Goal: Subscribe to service/newsletter

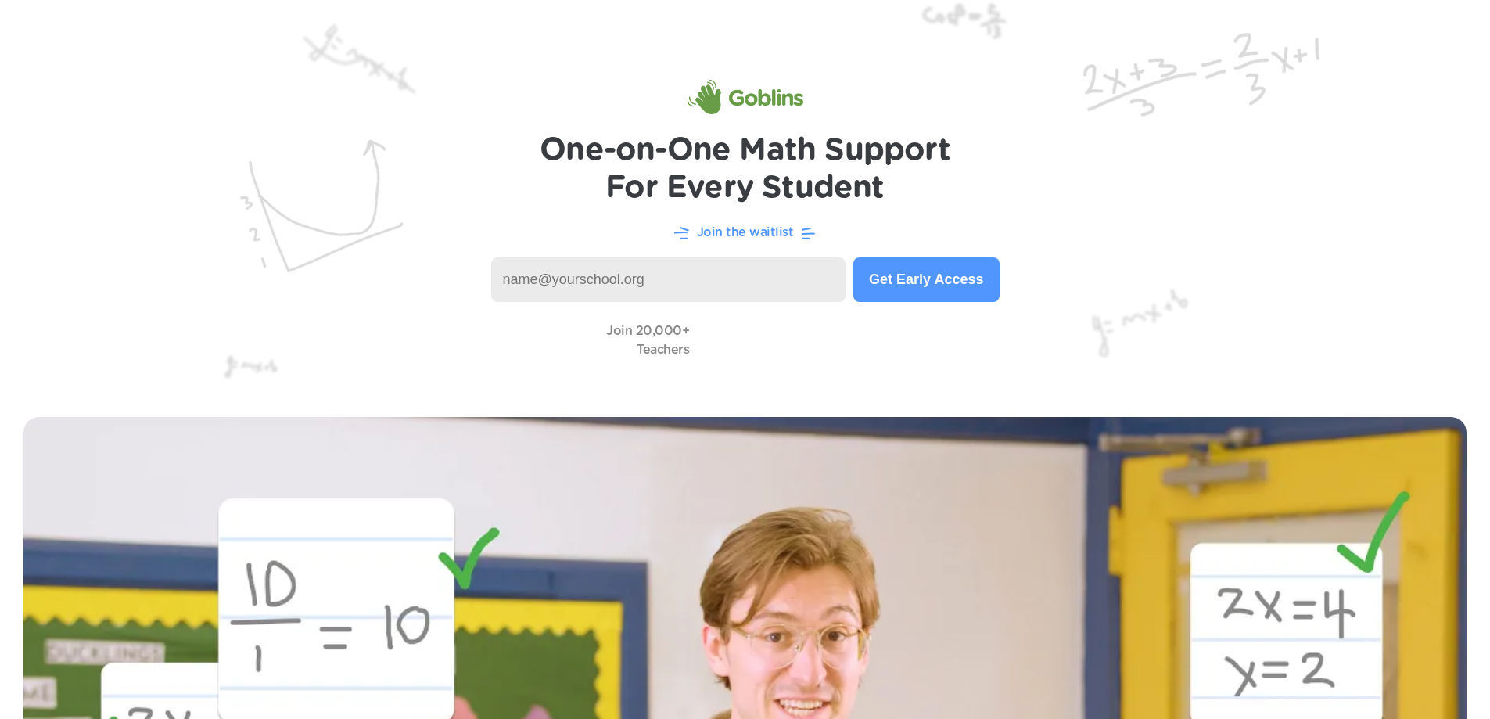
click at [592, 279] on input at bounding box center [668, 279] width 355 height 45
type input "[EMAIL_ADDRESS][DOMAIN_NAME]"
click at [909, 288] on button "Get Early Access" at bounding box center [925, 279] width 145 height 45
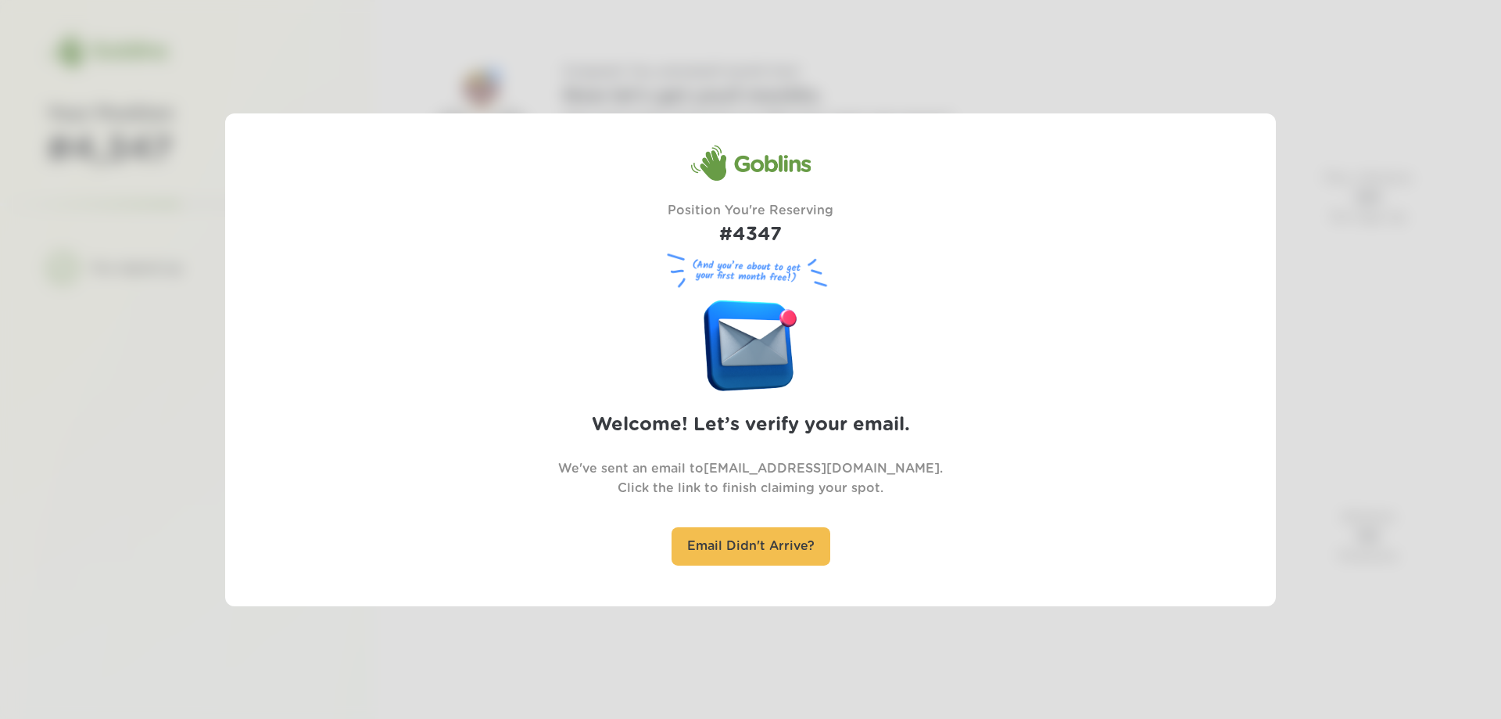
click at [1278, 152] on div at bounding box center [750, 359] width 1501 height 719
